Goal: Navigation & Orientation: Find specific page/section

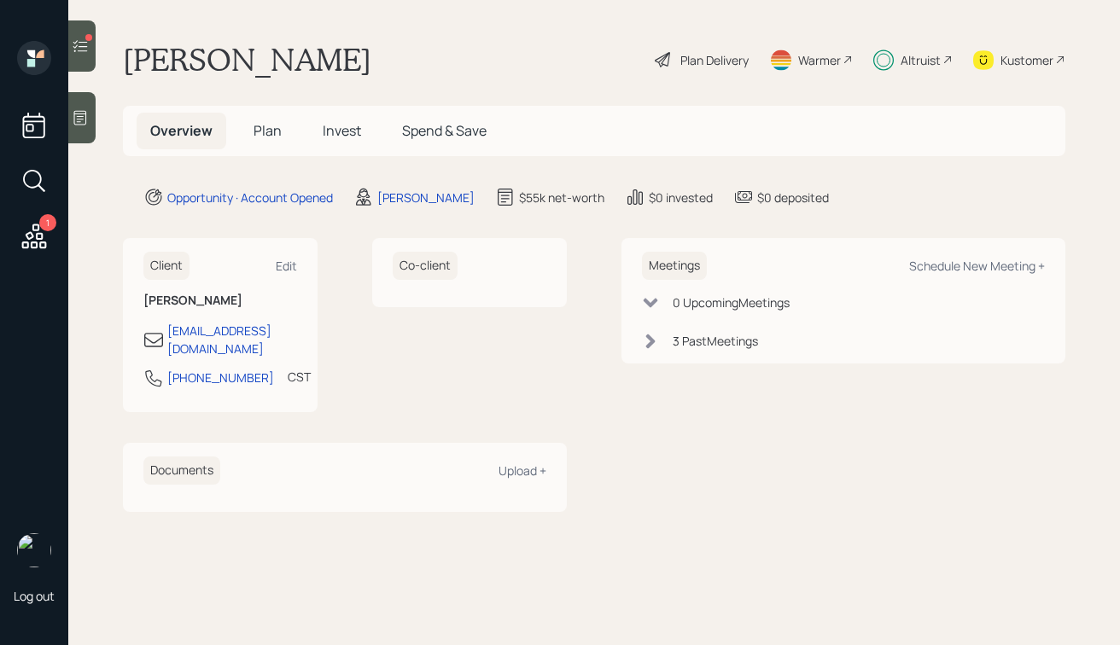
click at [893, 55] on div "Altruist" at bounding box center [912, 60] width 79 height 38
click at [346, 135] on span "Invest" at bounding box center [342, 130] width 38 height 19
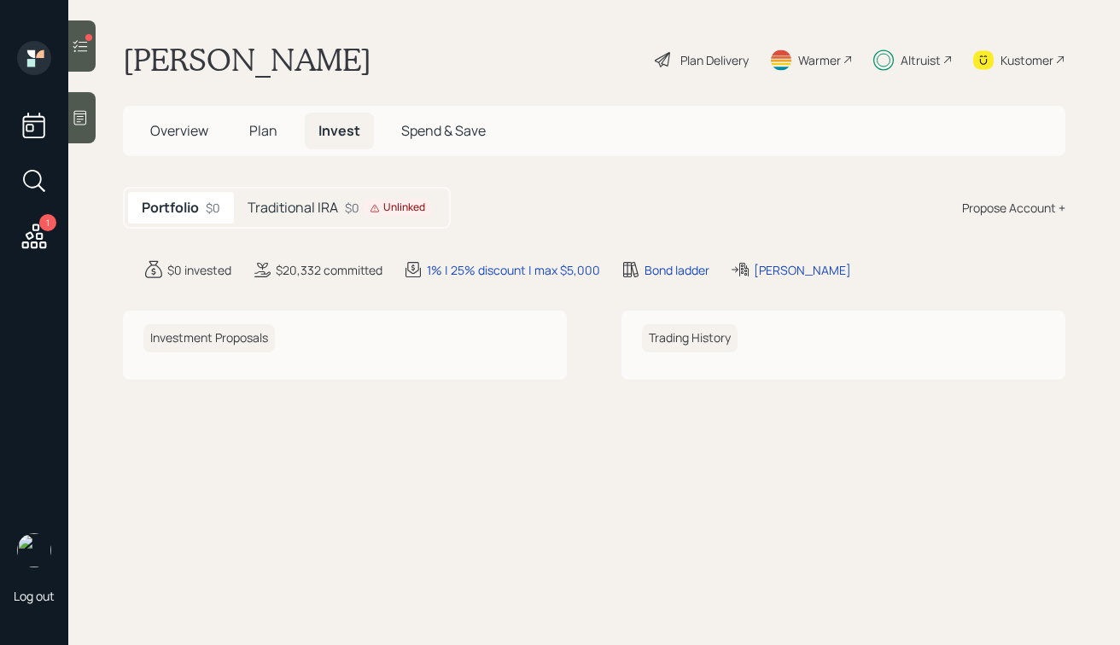
click at [242, 131] on h5 "Plan" at bounding box center [263, 131] width 55 height 37
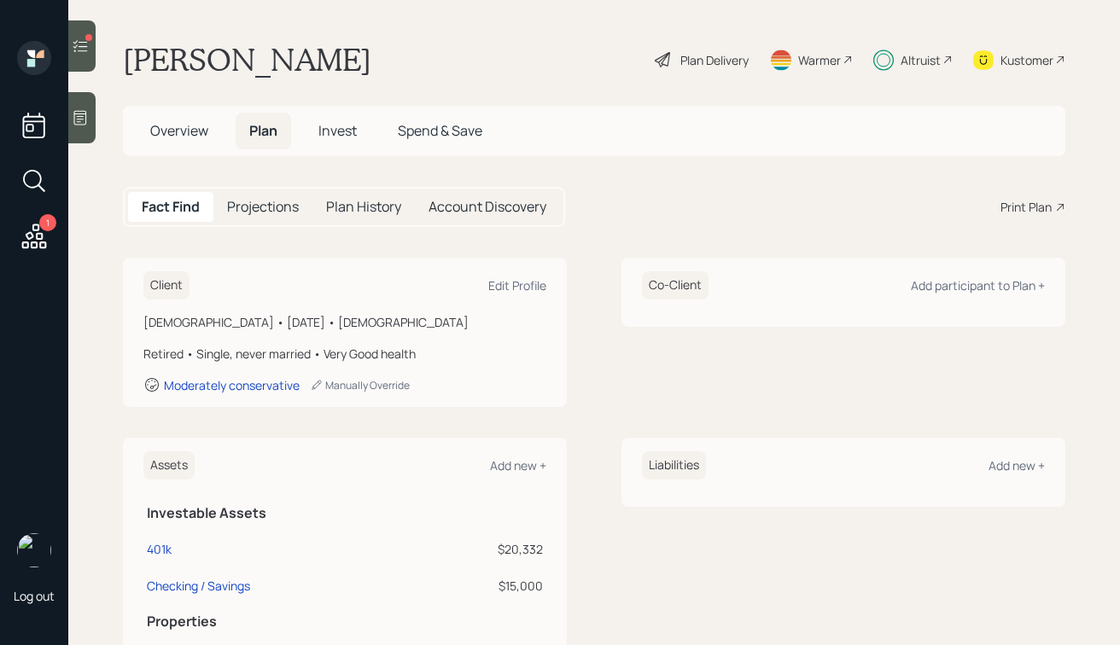
click at [183, 125] on span "Overview" at bounding box center [179, 130] width 58 height 19
